Goal: Task Accomplishment & Management: Complete application form

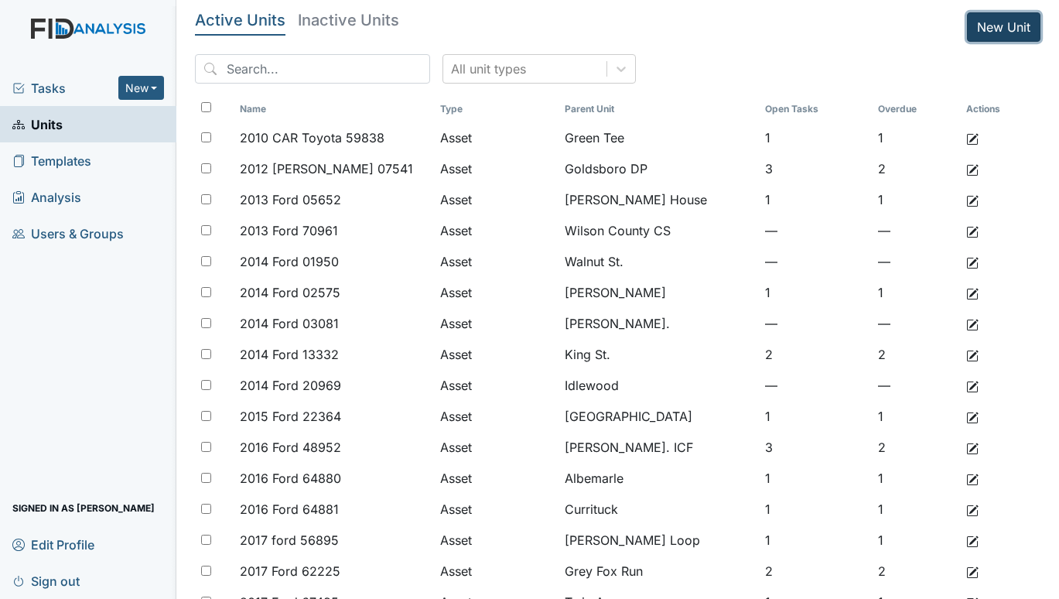
click at [1001, 15] on link "New Unit" at bounding box center [1003, 26] width 73 height 29
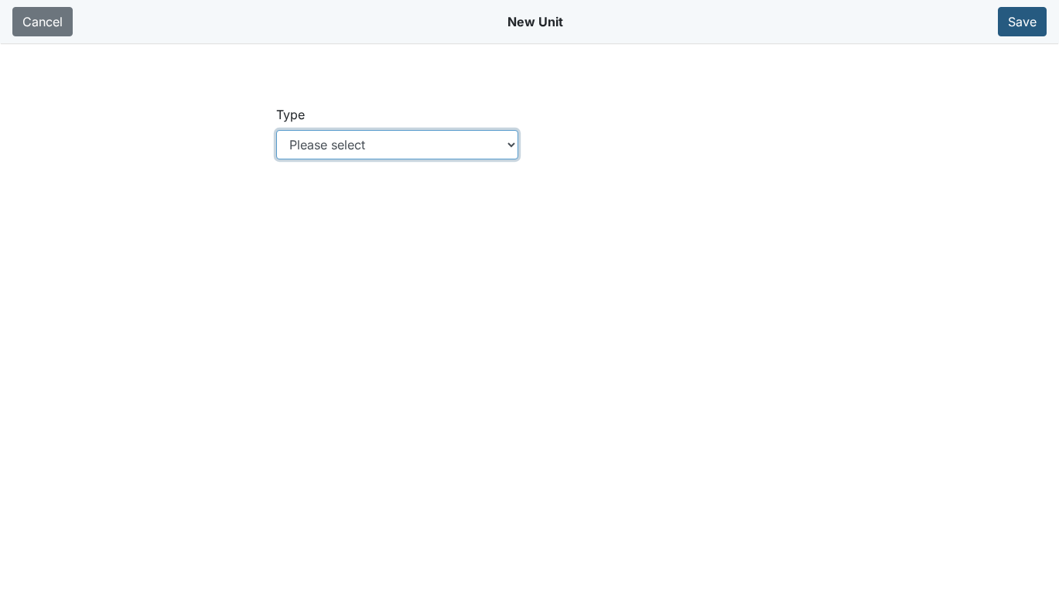
click at [517, 139] on select "Please select Location Location: Employee Location: Consumer Location: Asset Lo…" at bounding box center [396, 144] width 241 height 29
select select "c73a534c-0e54-49e9-a002-c9fa01df8b69"
click at [276, 130] on select "Please select Location Location: Employee Location: Consumer Location: Asset Lo…" at bounding box center [396, 144] width 241 height 29
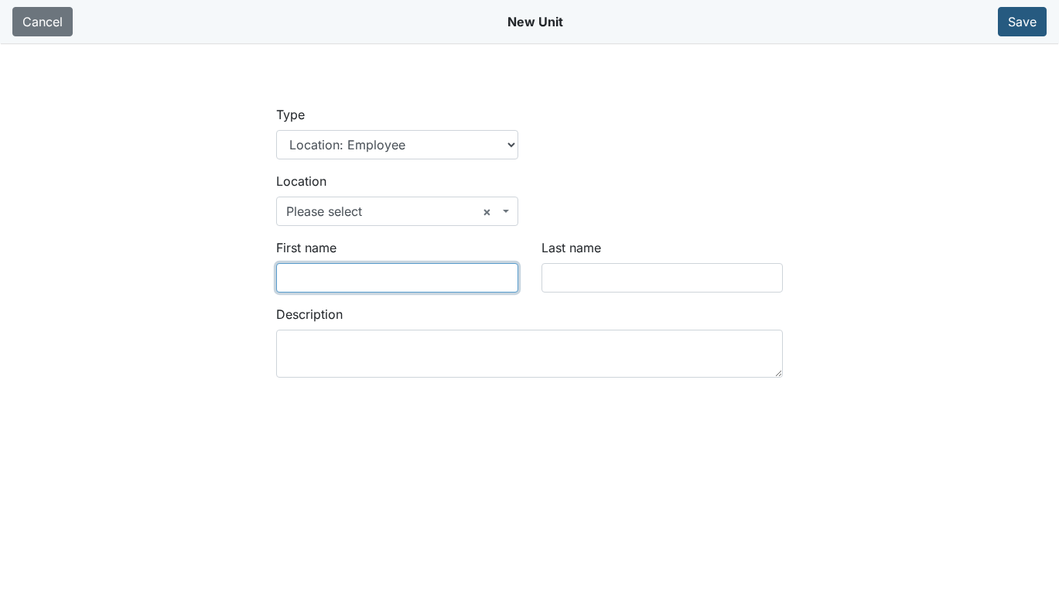
drag, startPoint x: 339, startPoint y: 269, endPoint x: 379, endPoint y: 258, distance: 41.1
click at [339, 269] on input "First name" at bounding box center [396, 277] width 241 height 29
type input "d"
type input "Destiny"
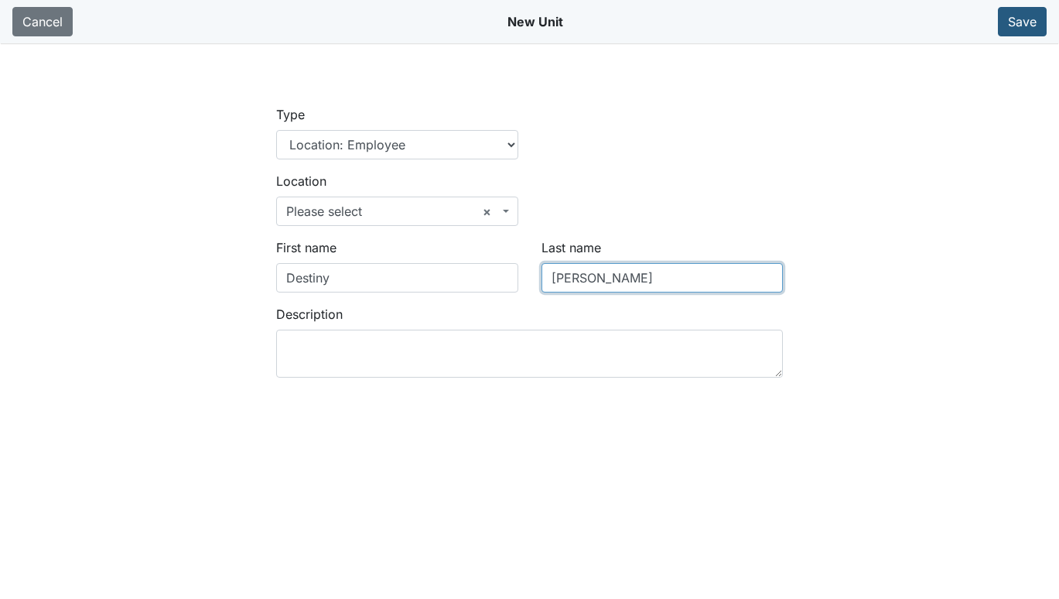
type input "[PERSON_NAME]"
click at [503, 211] on b at bounding box center [506, 211] width 6 height 3
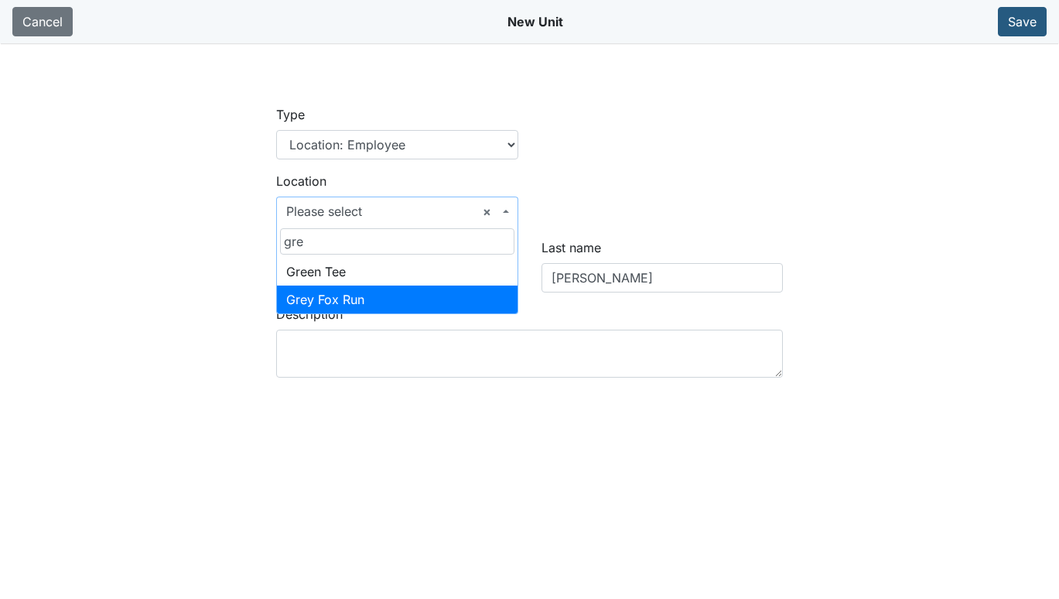
type input "gre"
select select "57090ea9-90f8-4df9-9161-5a5adc5ebb42"
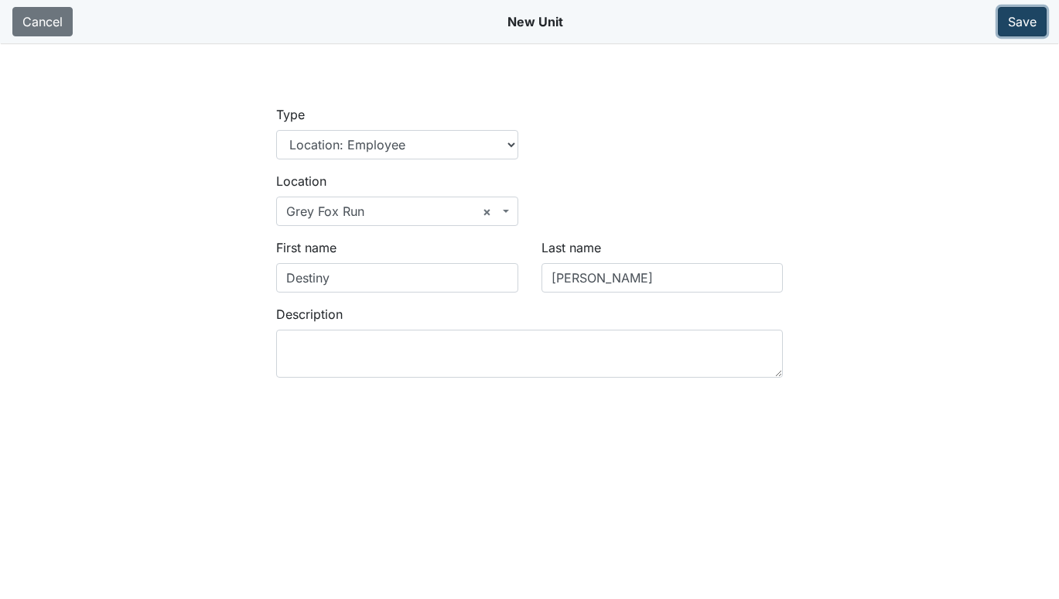
click at [1034, 24] on button "Save" at bounding box center [1022, 21] width 49 height 29
